Goal: Book appointment/travel/reservation

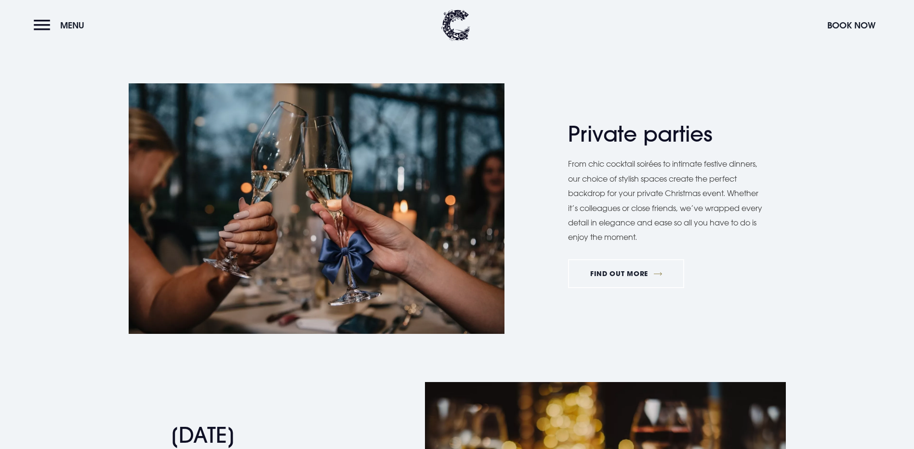
scroll to position [1011, 0]
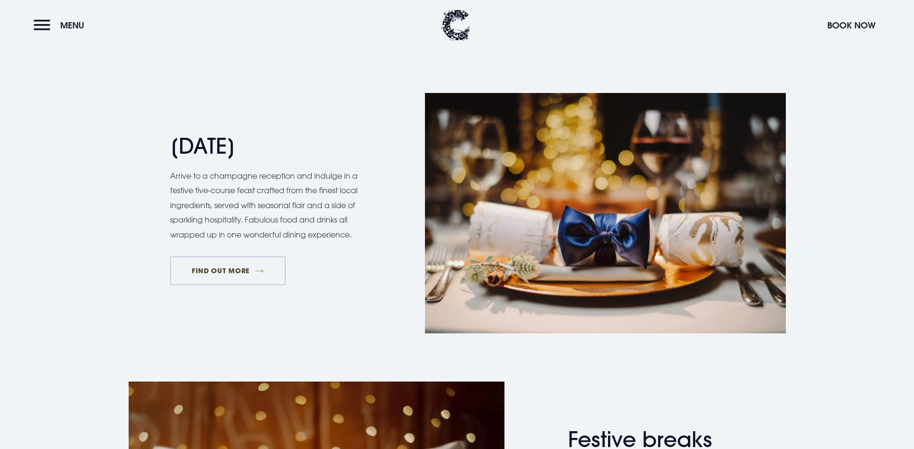
click at [241, 285] on link "FIND OUT MORE" at bounding box center [228, 270] width 116 height 29
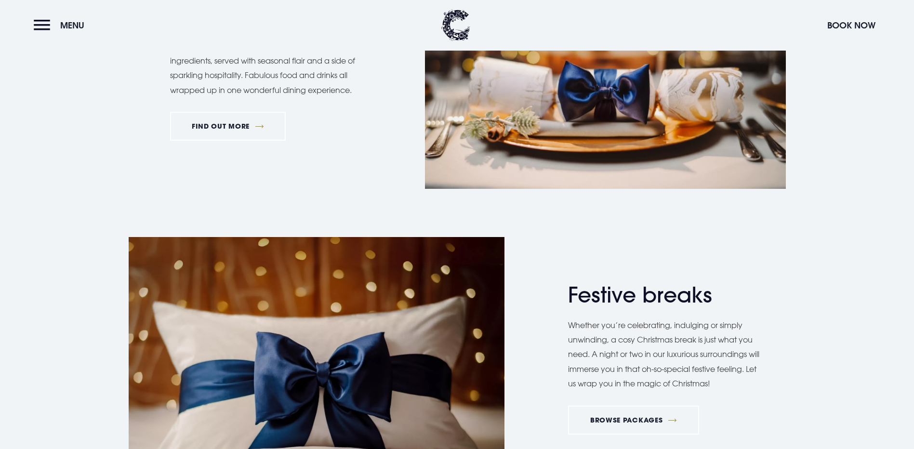
scroll to position [867, 0]
